Goal: Transaction & Acquisition: Book appointment/travel/reservation

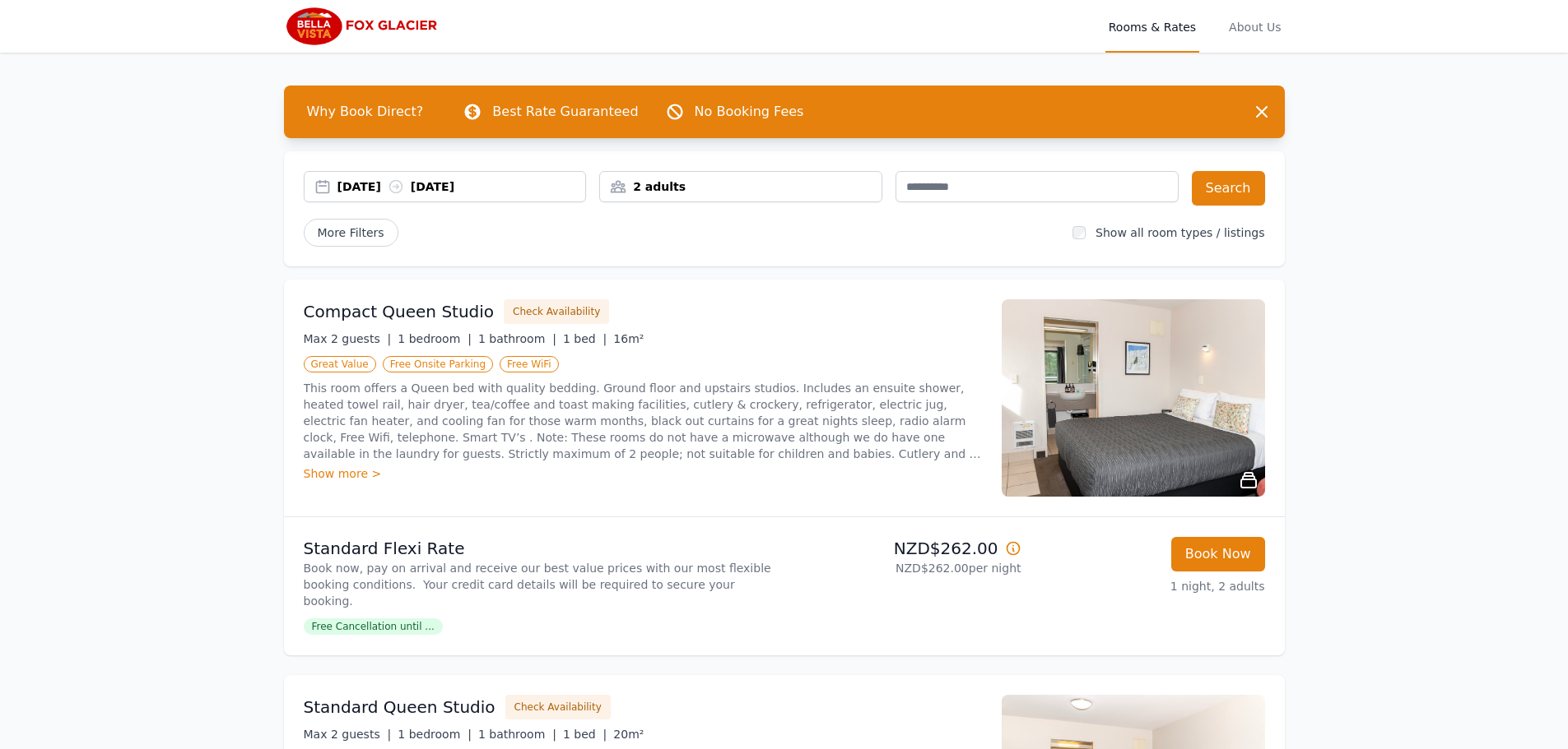
click at [1013, 549] on icon at bounding box center [1013, 549] width 17 height 17
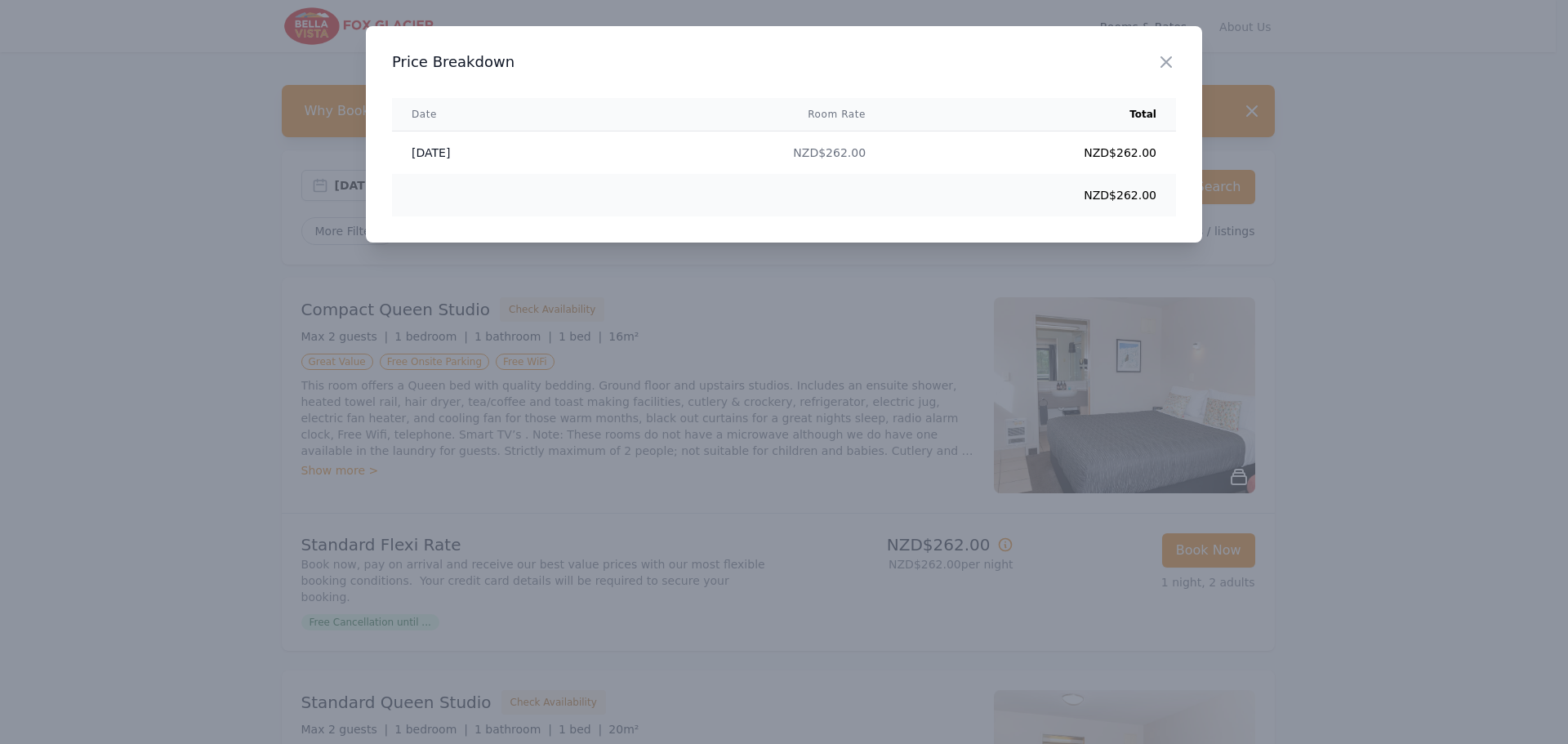
click at [1155, 59] on h3 "Price Breakdown" at bounding box center [783, 62] width 784 height 19
click at [1169, 55] on icon "button" at bounding box center [1166, 62] width 19 height 19
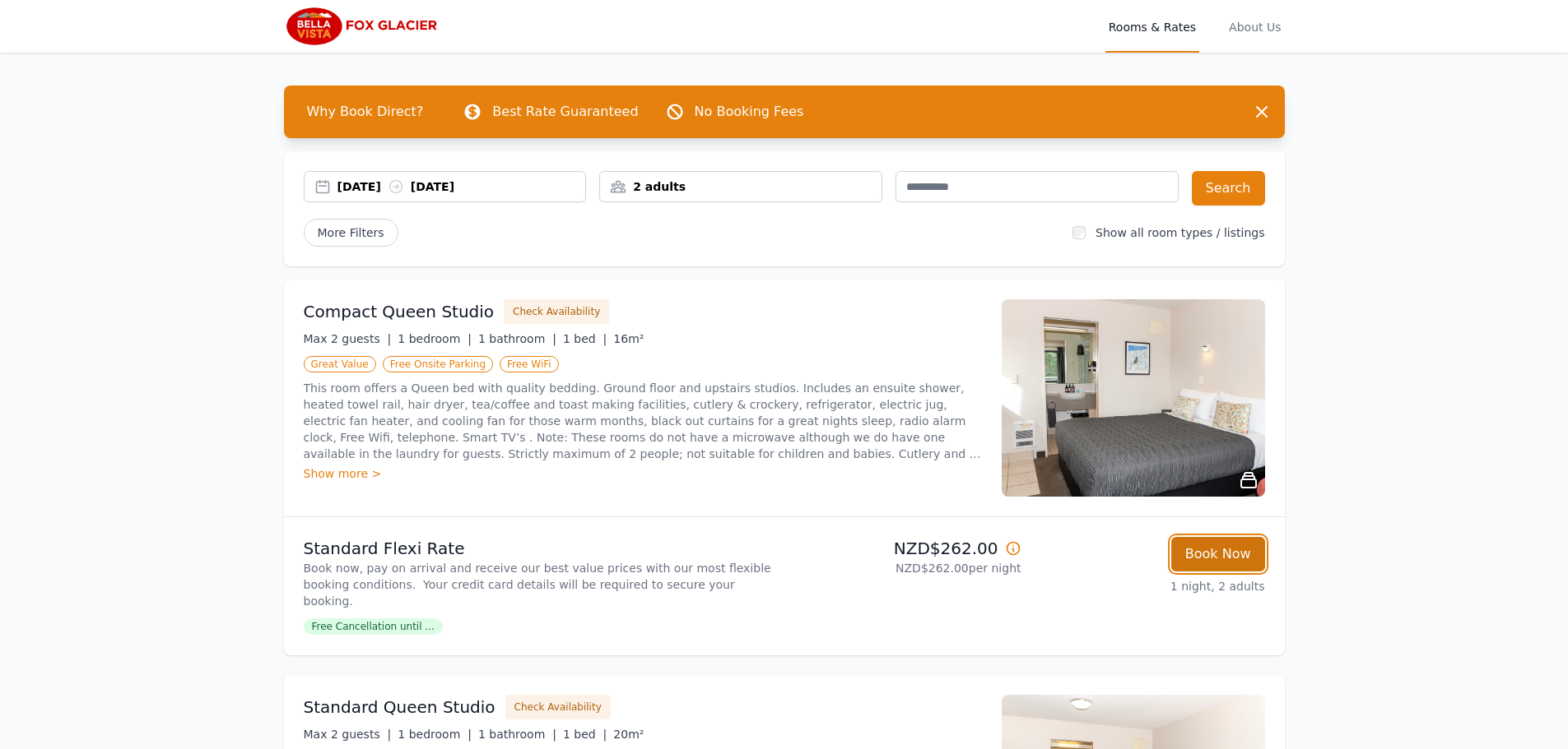
click at [1229, 555] on button "Book Now" at bounding box center [1219, 554] width 94 height 35
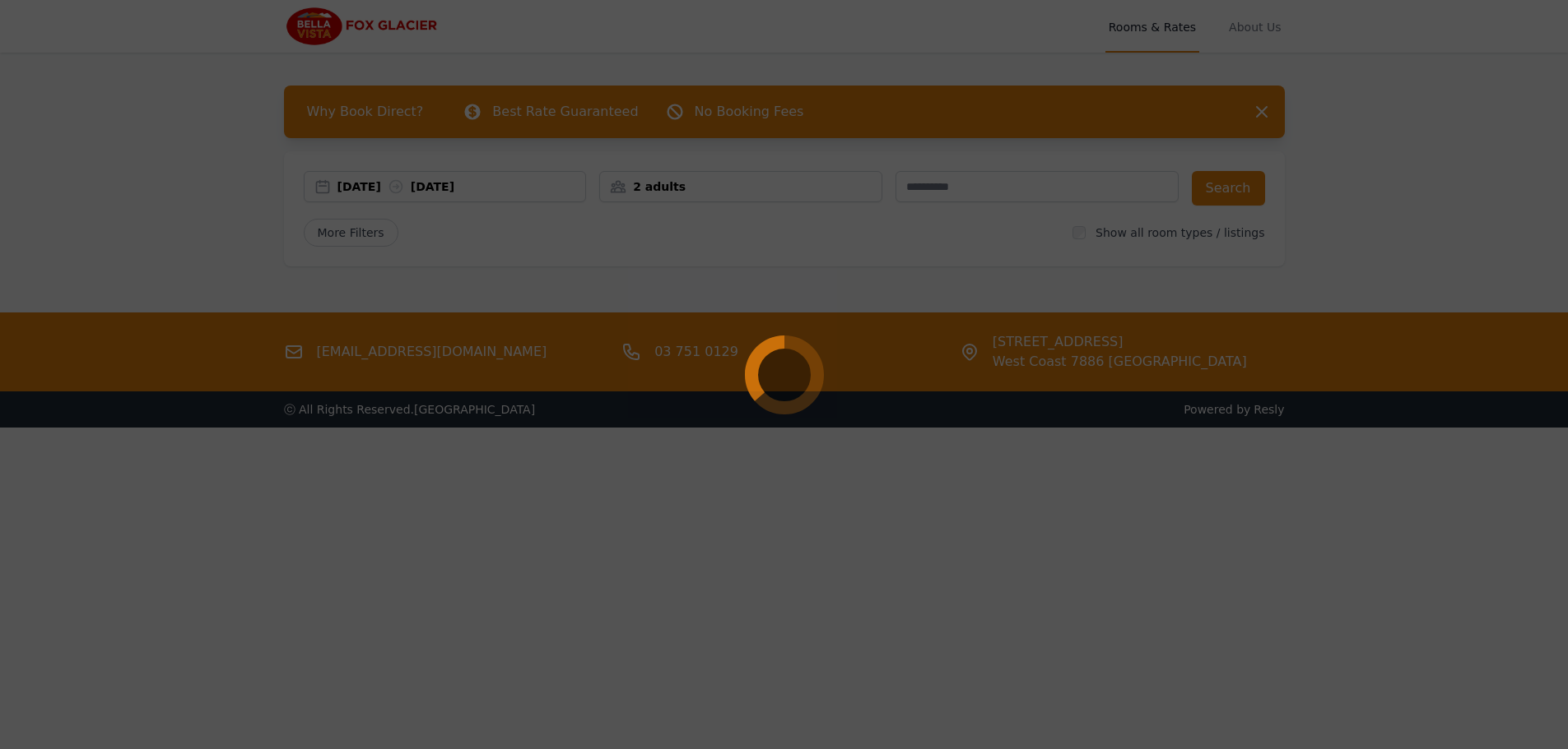
select select "**"
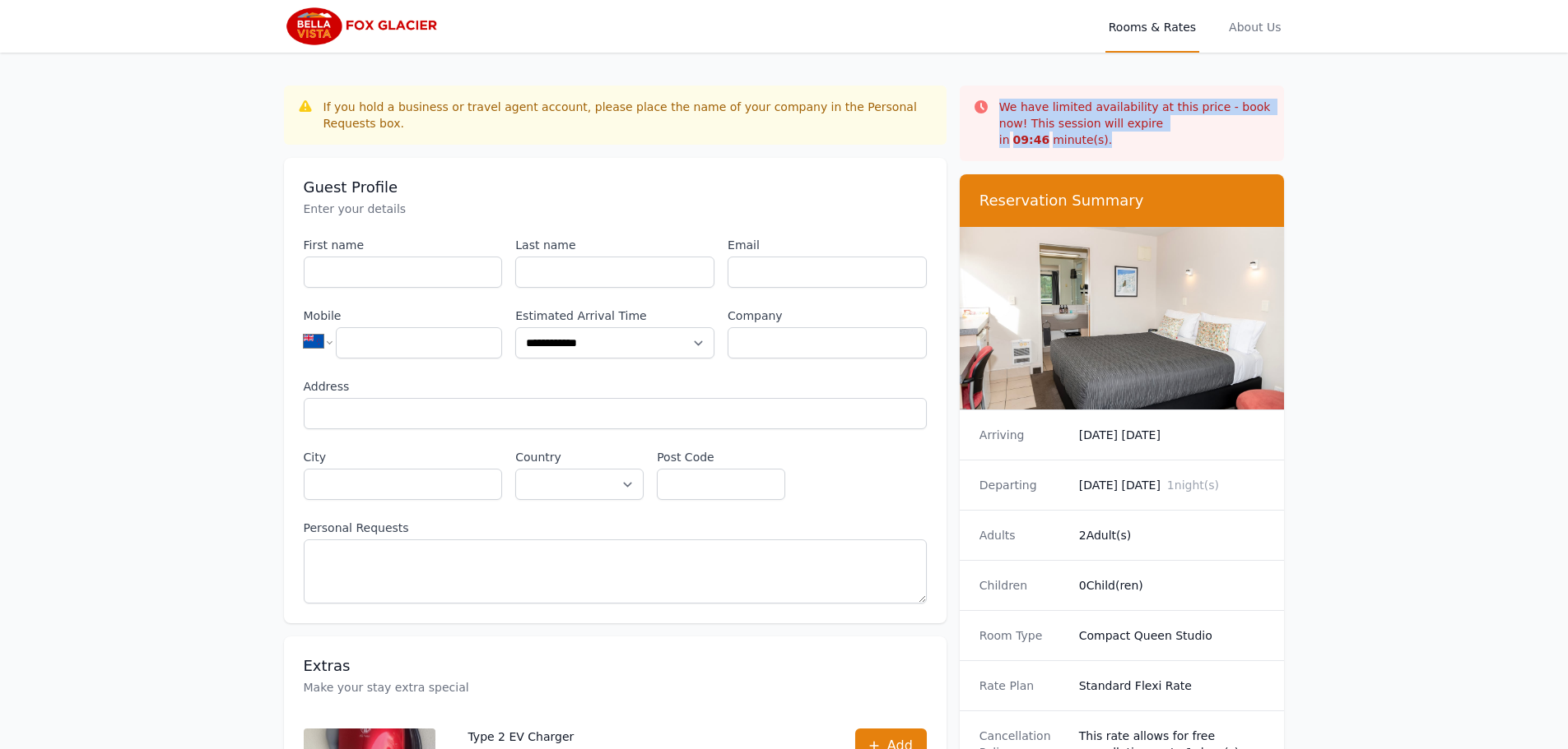
drag, startPoint x: 1000, startPoint y: 102, endPoint x: 1261, endPoint y: 129, distance: 262.4
click at [1261, 129] on p "We have limited availability at this price - book now! This session will expire…" at bounding box center [1135, 123] width 272 height 50
